Goal: Contribute content: Add original content to the website for others to see

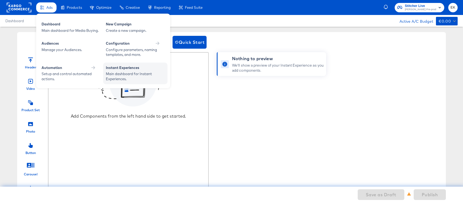
click at [129, 70] on div "Instant Experiences" at bounding box center [135, 68] width 59 height 6
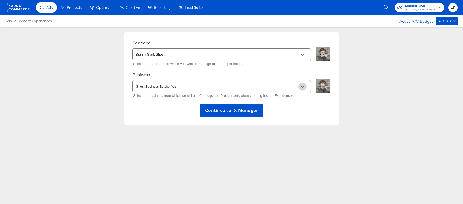
click at [302, 86] on icon "Open" at bounding box center [302, 87] width 4 height 4
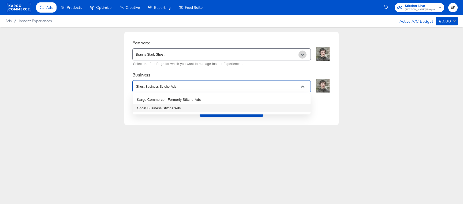
click at [305, 55] on button "Open" at bounding box center [302, 55] width 8 height 8
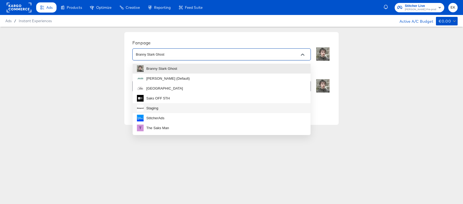
click at [166, 111] on li "Staging" at bounding box center [222, 108] width 178 height 10
type input "Staging"
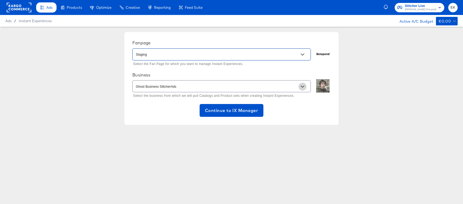
click at [305, 88] on button "Open" at bounding box center [302, 87] width 8 height 8
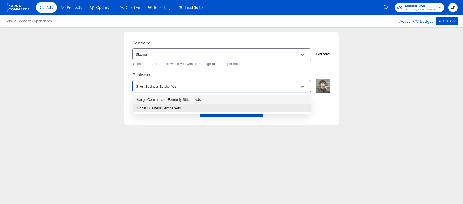
click at [164, 100] on li "Kargo Commerce - Formerly StitcherAds" at bounding box center [222, 100] width 178 height 9
type input "Kargo Commerce - Formerly StitcherAds"
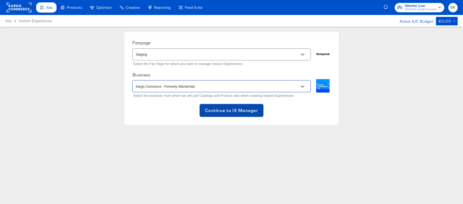
click at [234, 108] on span "Continue to IX Manager" at bounding box center [231, 110] width 53 height 7
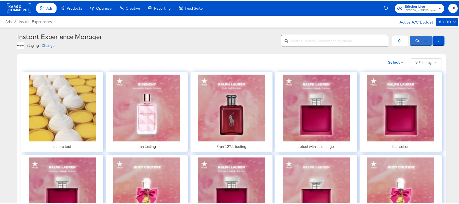
click at [420, 38] on button "Create" at bounding box center [420, 40] width 22 height 10
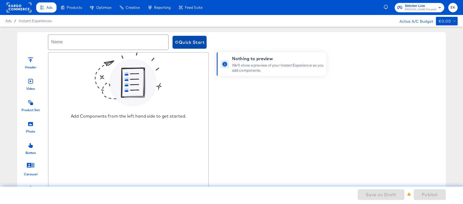
click at [190, 41] on span "Quick Start" at bounding box center [190, 42] width 30 height 7
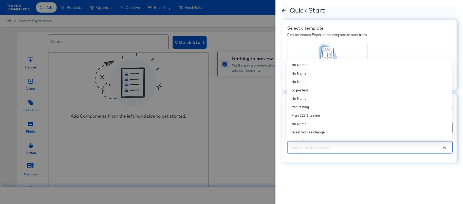
click at [361, 150] on input "text" at bounding box center [365, 148] width 152 height 6
click at [315, 108] on li "fran testing" at bounding box center [369, 107] width 165 height 9
type input "fran testing"
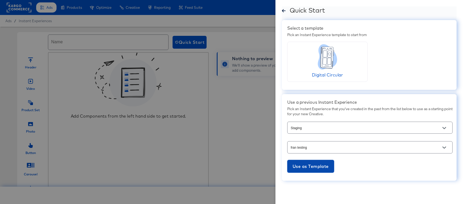
click at [313, 165] on span "Use as Template" at bounding box center [310, 166] width 36 height 7
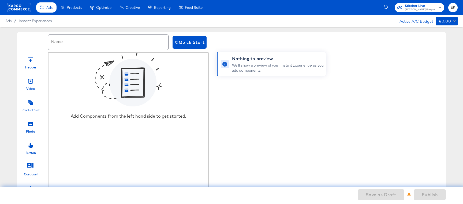
click at [31, 102] on icon at bounding box center [30, 102] width 5 height 5
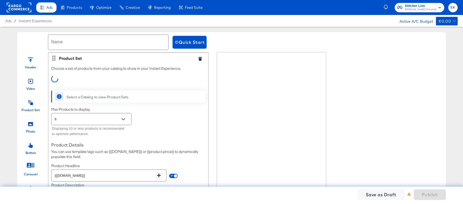
click at [32, 126] on icon at bounding box center [30, 124] width 5 height 4
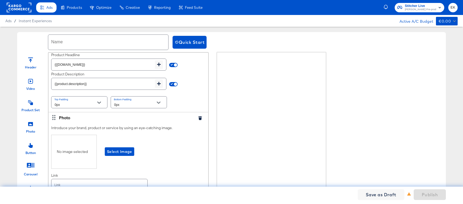
scroll to position [134, 0]
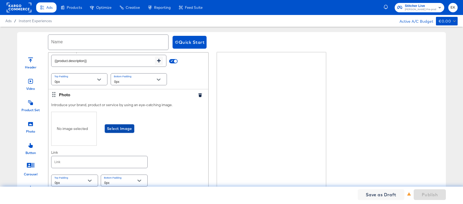
click at [127, 128] on span "Select Image" at bounding box center [119, 129] width 25 height 7
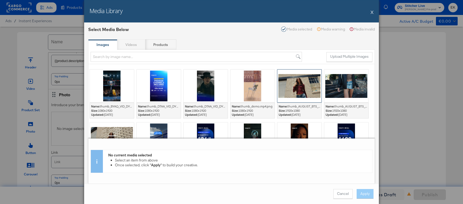
click at [304, 87] on div at bounding box center [299, 86] width 44 height 33
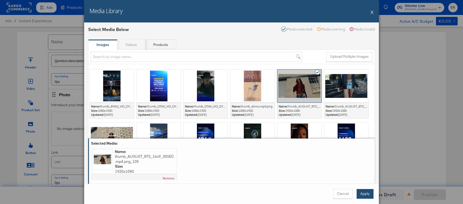
click at [367, 195] on button "Apply" at bounding box center [364, 194] width 17 height 10
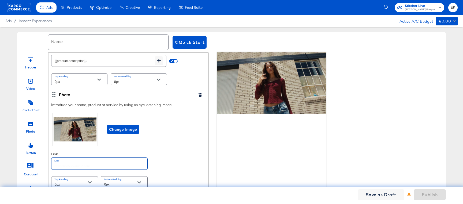
click at [91, 164] on input "text" at bounding box center [99, 164] width 96 height 12
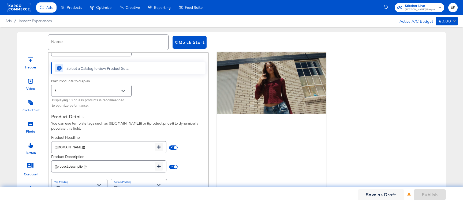
scroll to position [0, 0]
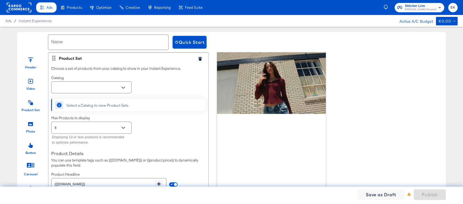
click at [126, 88] on button "Open" at bounding box center [123, 88] width 8 height 8
type input "[URL][DOMAIN_NAME]"
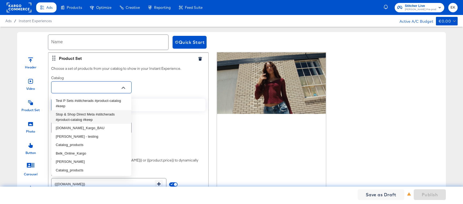
click at [109, 118] on li "Stop & Shop Direct Meta #stitcherads #product-catalog #keep" at bounding box center [91, 117] width 80 height 14
type input "Stop & Shop Direct Meta #stitcherads #product-catalog #keep"
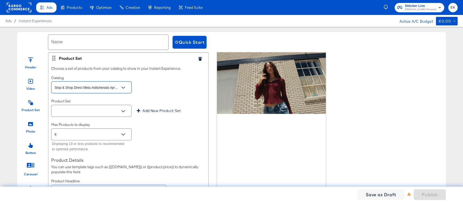
click at [125, 112] on button "Open" at bounding box center [123, 111] width 8 height 8
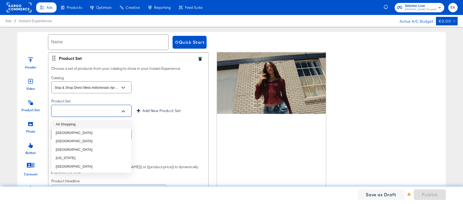
click at [65, 125] on li "All Shopping" at bounding box center [91, 124] width 80 height 9
type input "All Shopping"
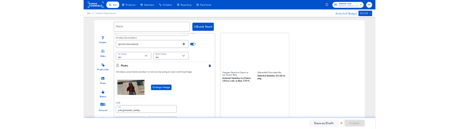
scroll to position [168, 0]
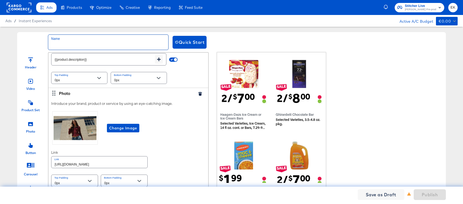
click at [98, 46] on input "text" at bounding box center [108, 42] width 120 height 15
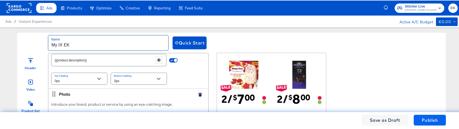
type input "My IX EK"
click at [425, 121] on span "Publish" at bounding box center [429, 119] width 16 height 7
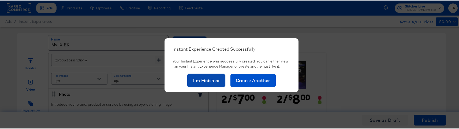
click at [195, 83] on span "I'm Finished" at bounding box center [206, 79] width 27 height 7
